Goal: Transaction & Acquisition: Obtain resource

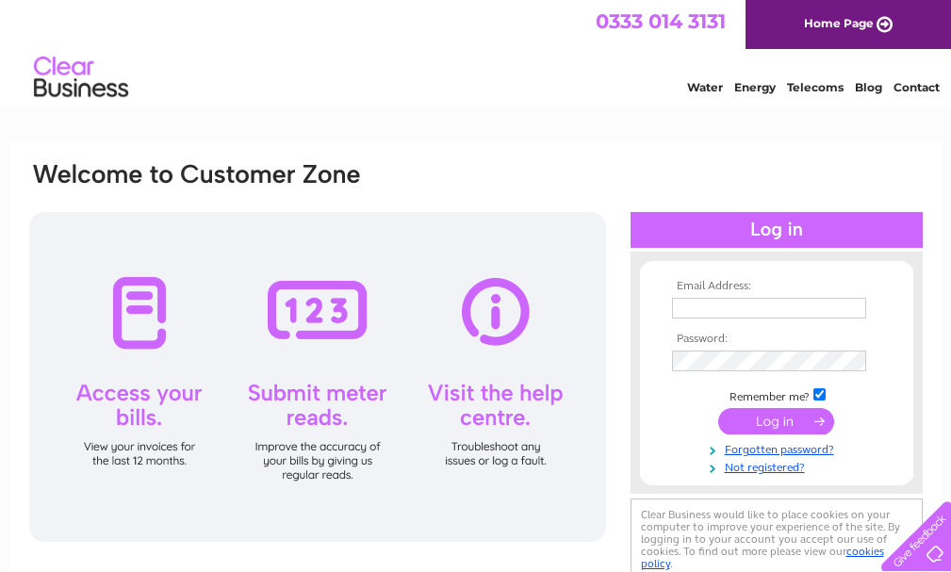
type input "prudhoemot@hotmail.co.uk"
click at [763, 427] on input "submit" at bounding box center [776, 421] width 116 height 26
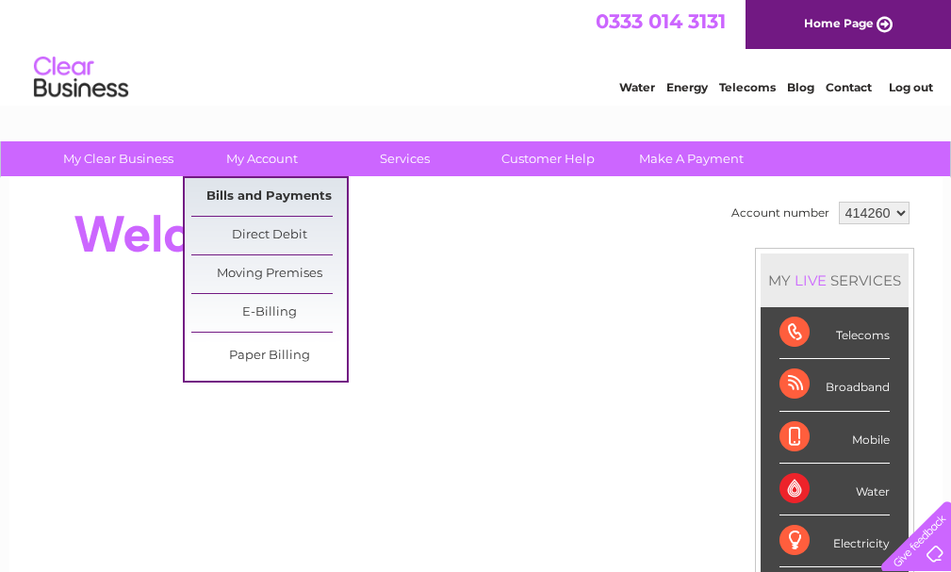
click at [280, 193] on link "Bills and Payments" at bounding box center [268, 197] width 155 height 38
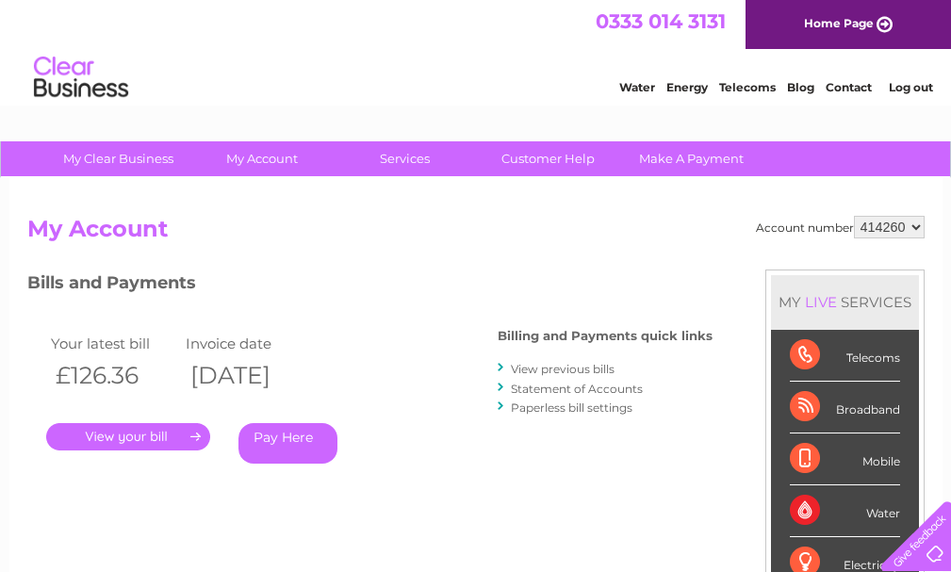
click at [149, 432] on link "." at bounding box center [128, 436] width 164 height 27
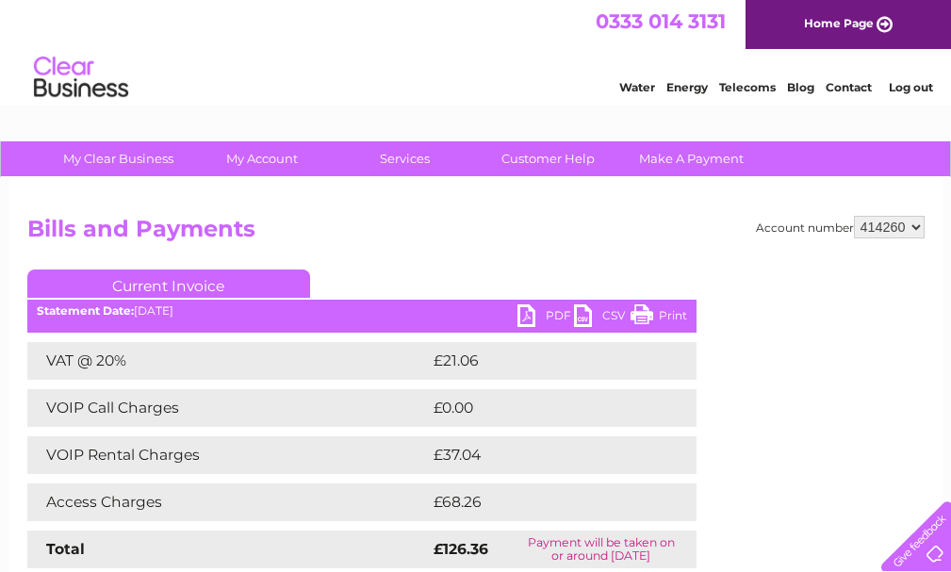
click at [519, 318] on link "PDF" at bounding box center [545, 317] width 57 height 27
